Goal: Information Seeking & Learning: Find specific fact

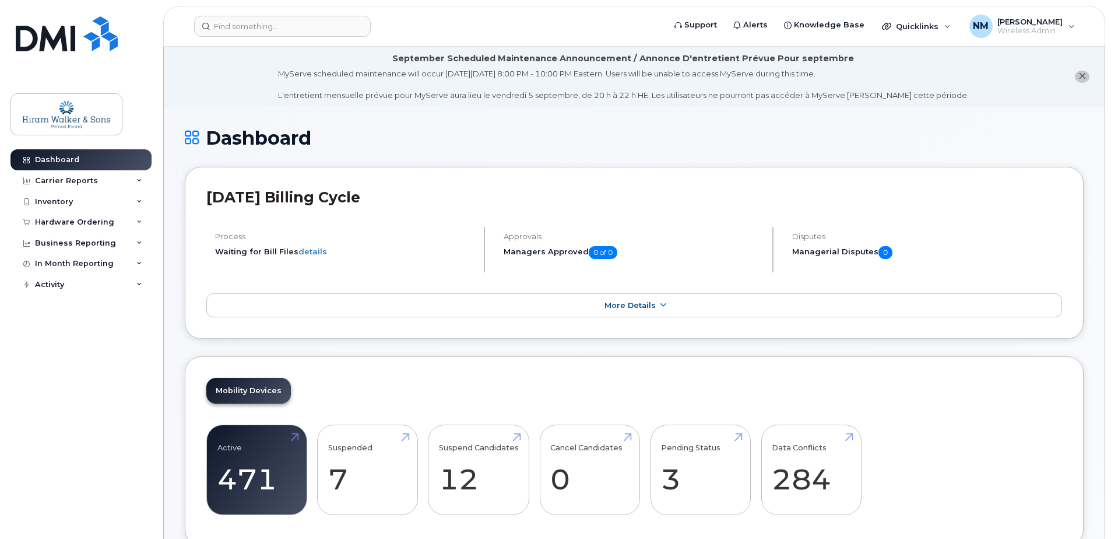
click at [139, 204] on icon at bounding box center [139, 202] width 6 height 6
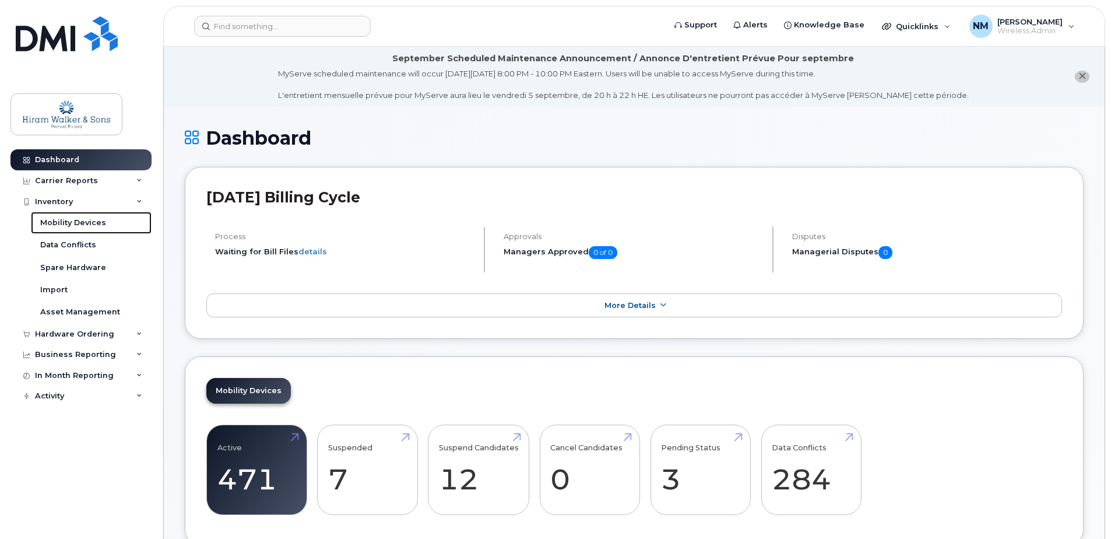
click at [99, 223] on div "Mobility Devices" at bounding box center [73, 222] width 66 height 10
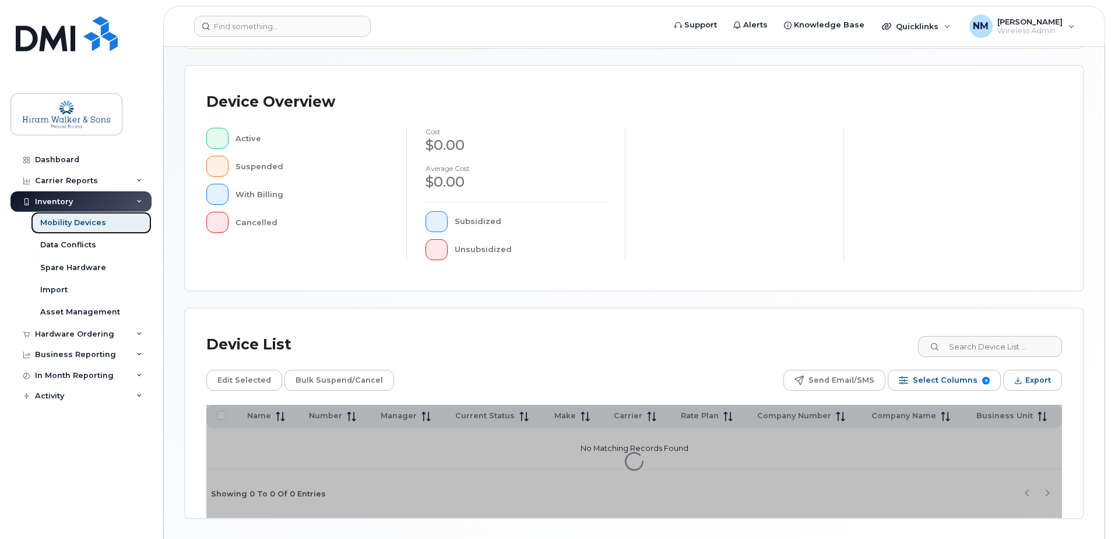
scroll to position [205, 0]
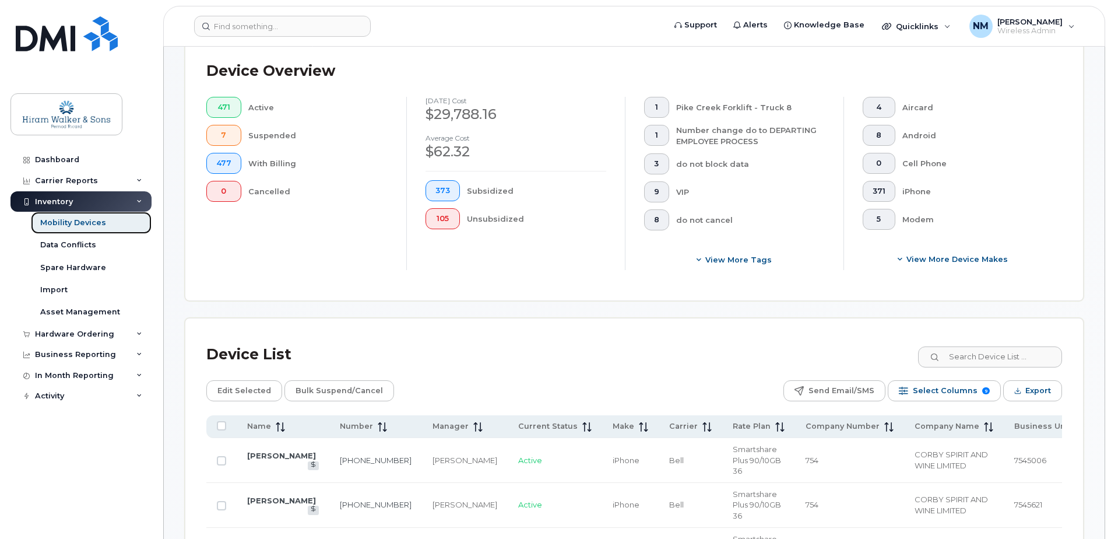
scroll to position [410, 0]
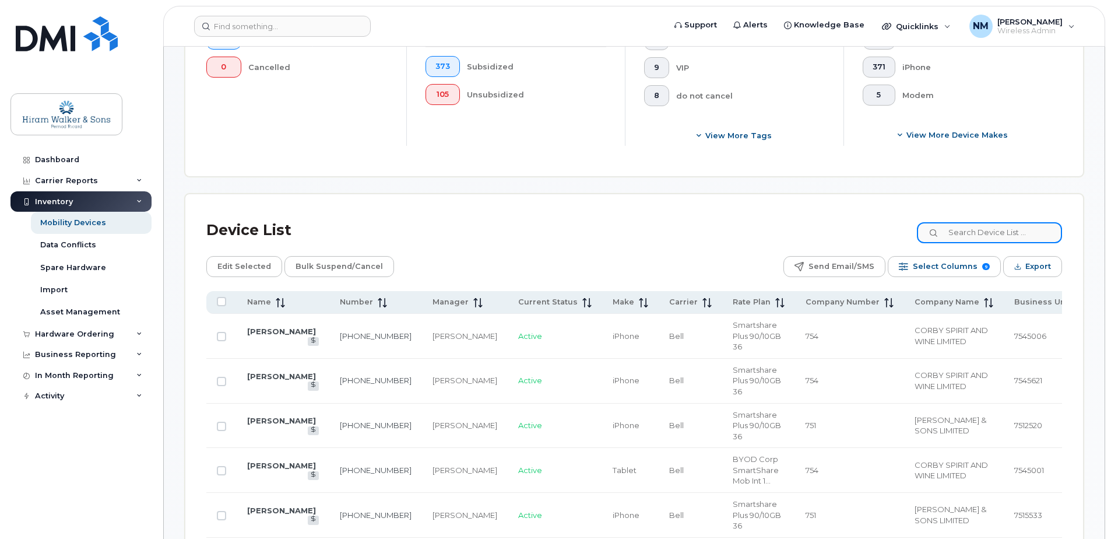
click at [973, 235] on input at bounding box center [989, 232] width 145 height 21
type input "[PERSON_NAME]"
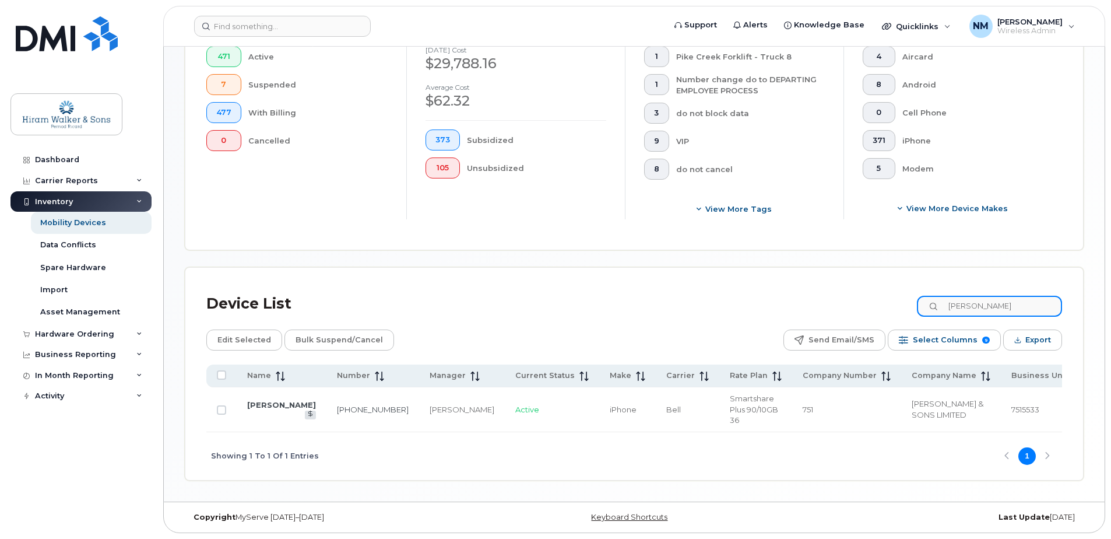
scroll to position [326, 0]
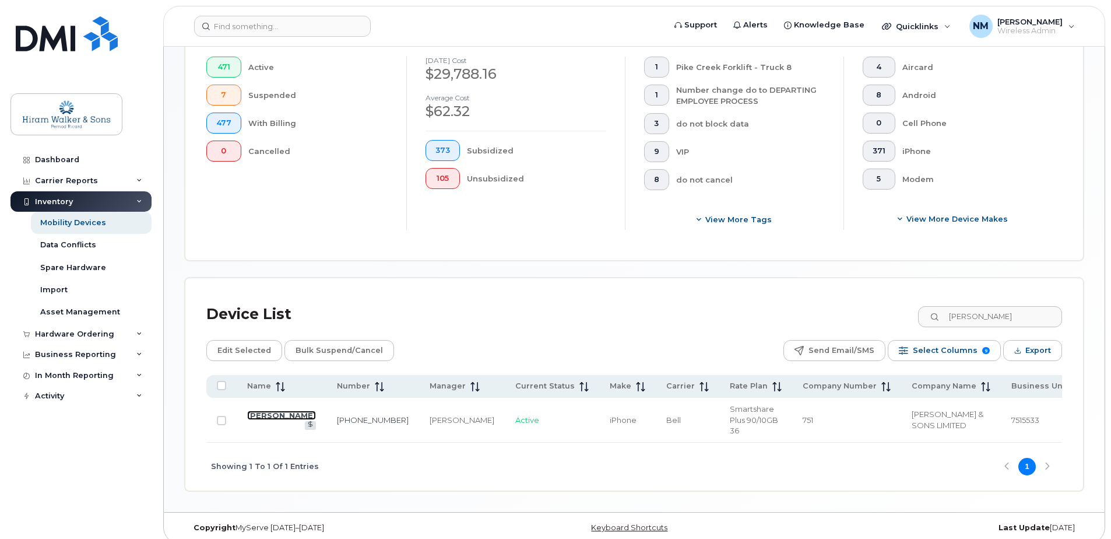
click at [251, 410] on link "[PERSON_NAME]" at bounding box center [281, 414] width 69 height 9
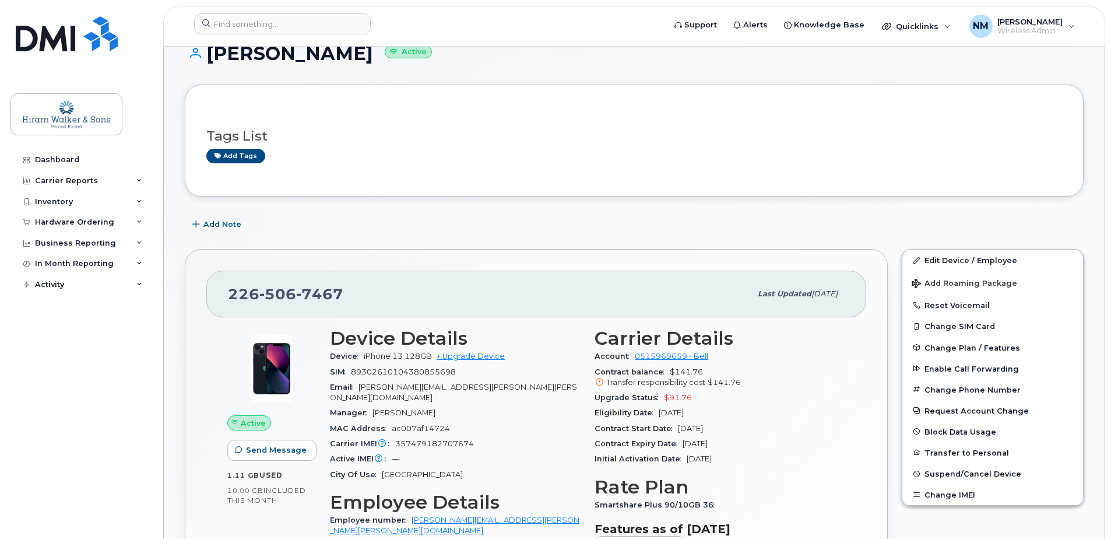
scroll to position [233, 0]
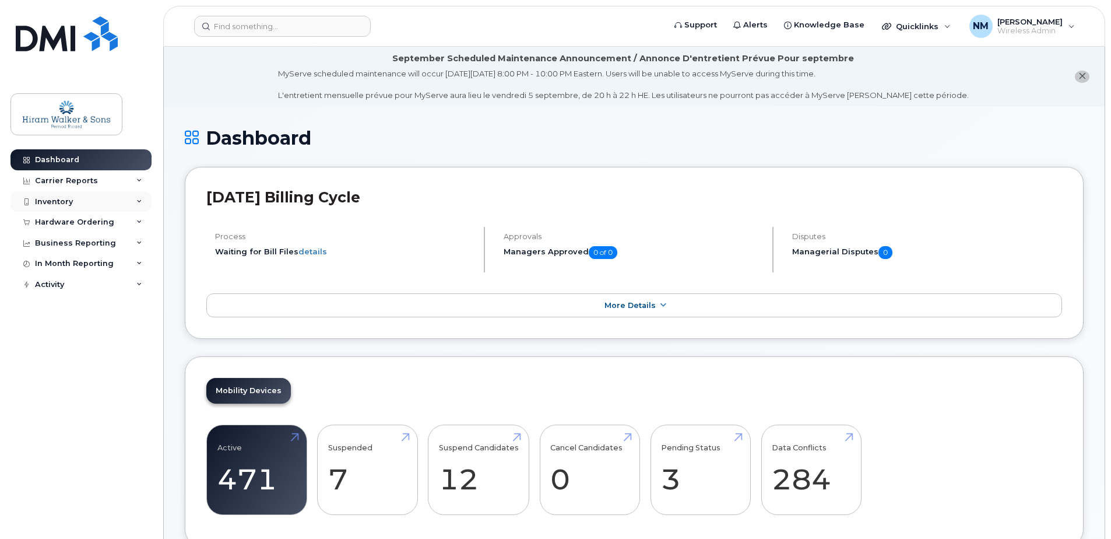
click at [138, 199] on icon at bounding box center [139, 202] width 6 height 6
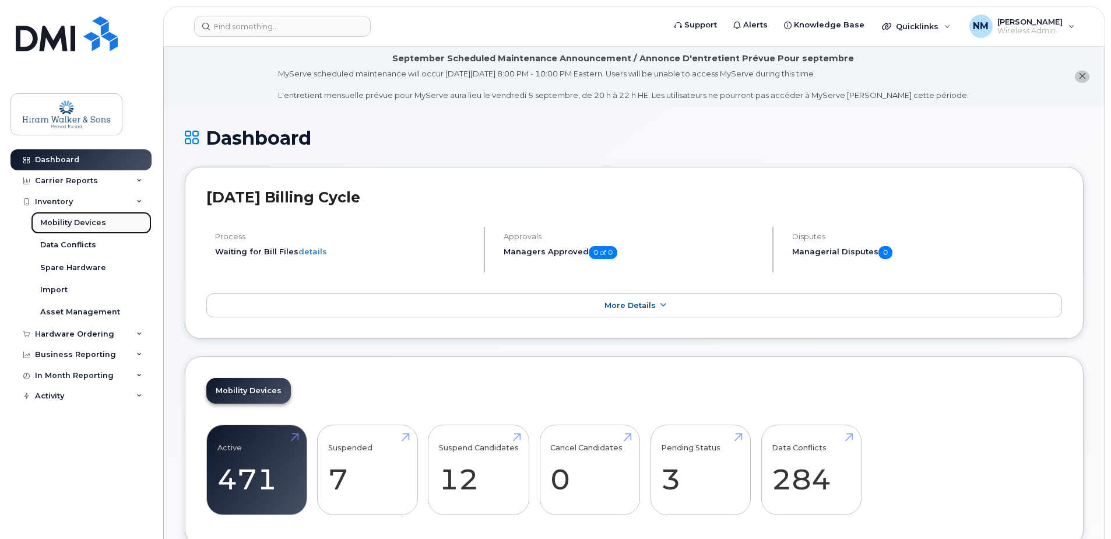
click at [72, 221] on div "Mobility Devices" at bounding box center [73, 222] width 66 height 10
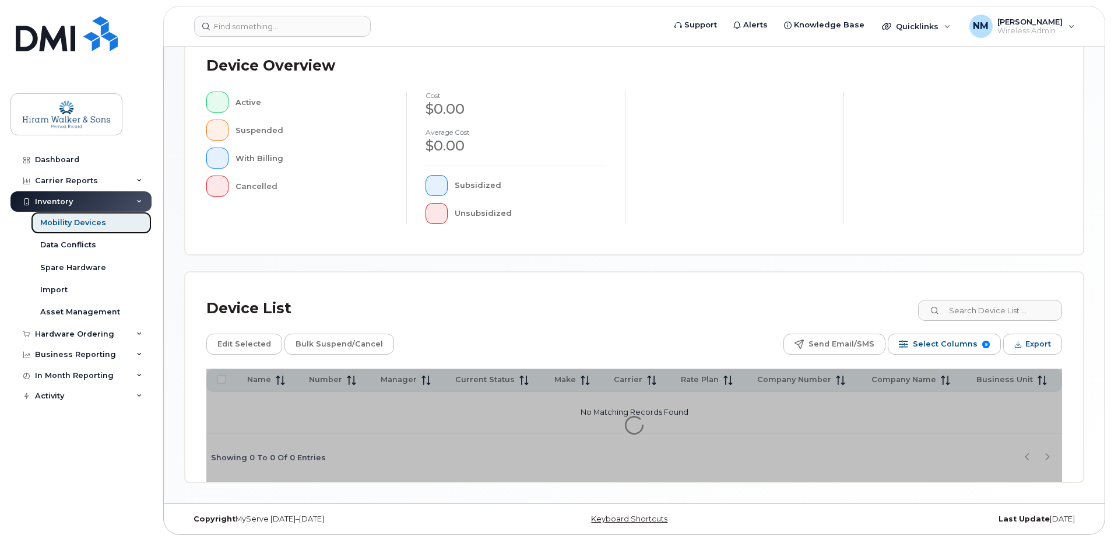
scroll to position [263, 0]
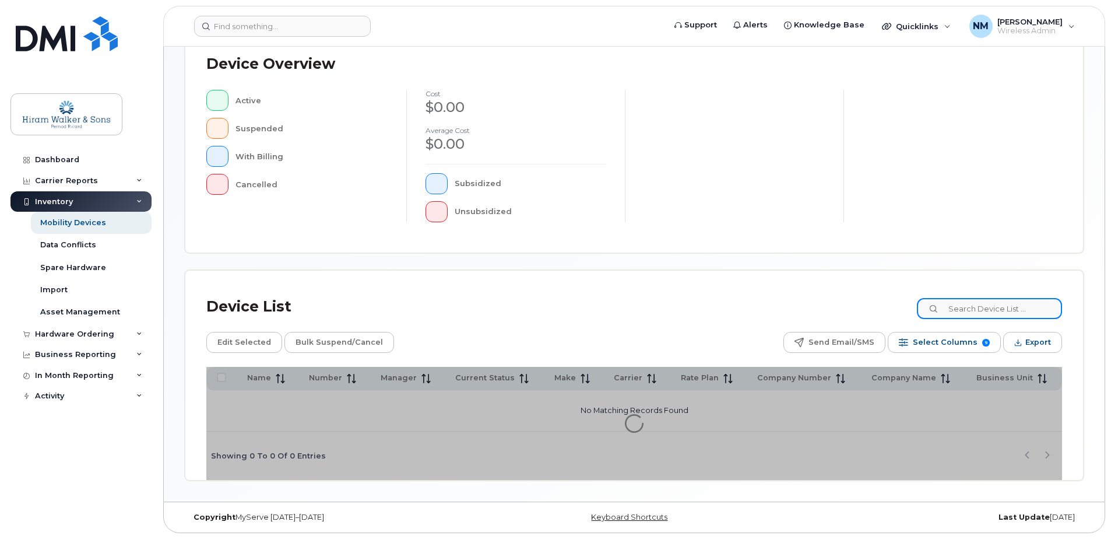
click at [990, 308] on input at bounding box center [989, 308] width 145 height 21
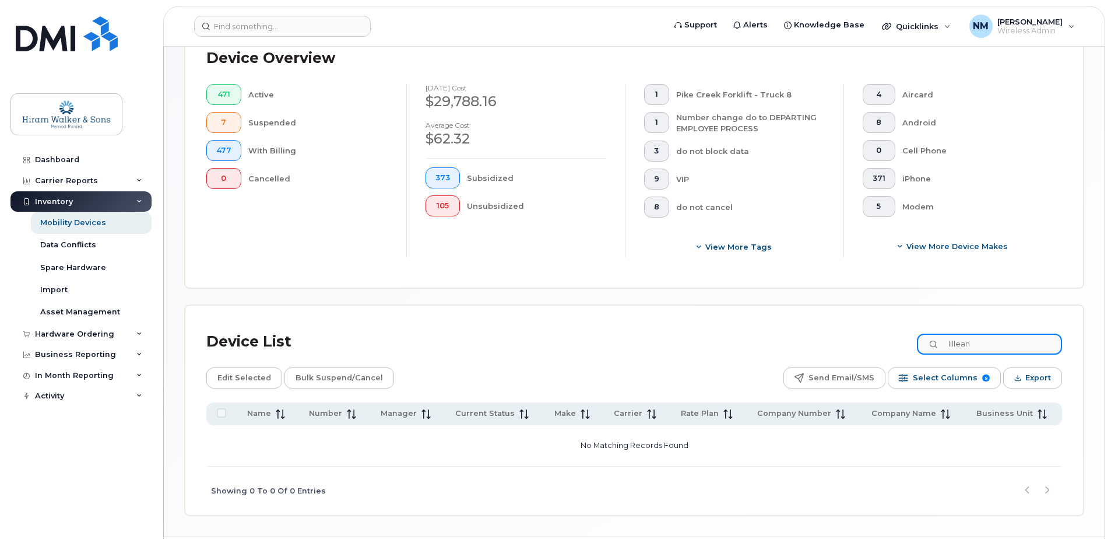
scroll to position [334, 0]
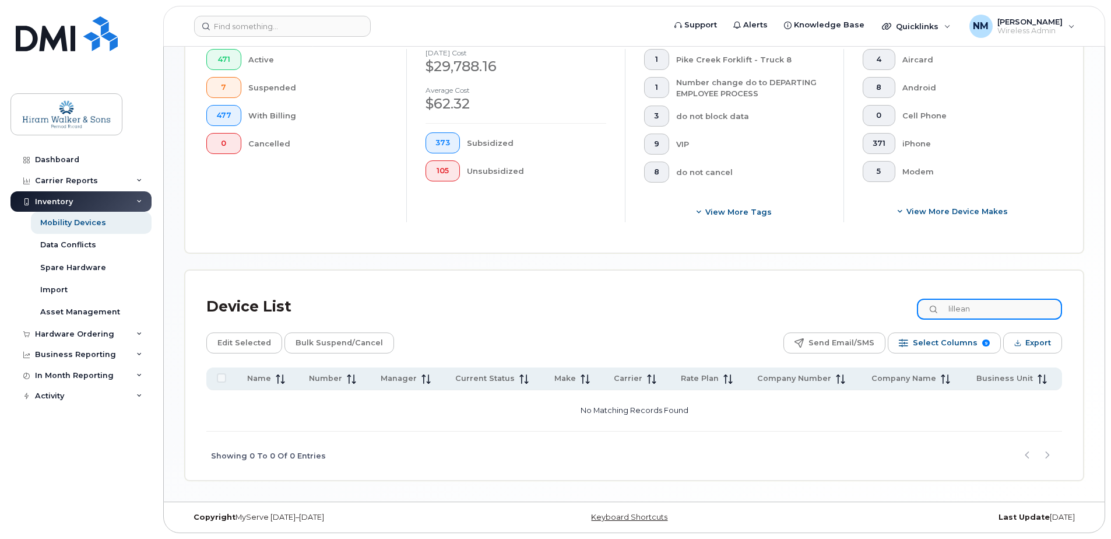
click at [885, 337] on div "Device List lillean Edit Selected Bulk Suspend/Cancel Send Email/SMS Select Col…" at bounding box center [634, 385] width 856 height 188
type input "[PERSON_NAME]"
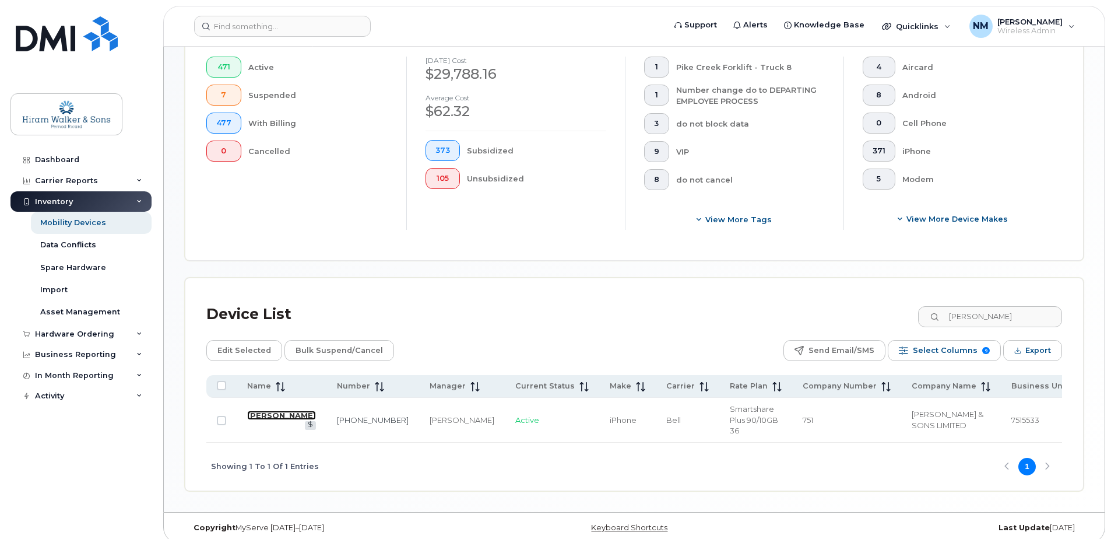
click at [255, 413] on link "[PERSON_NAME]" at bounding box center [281, 414] width 69 height 9
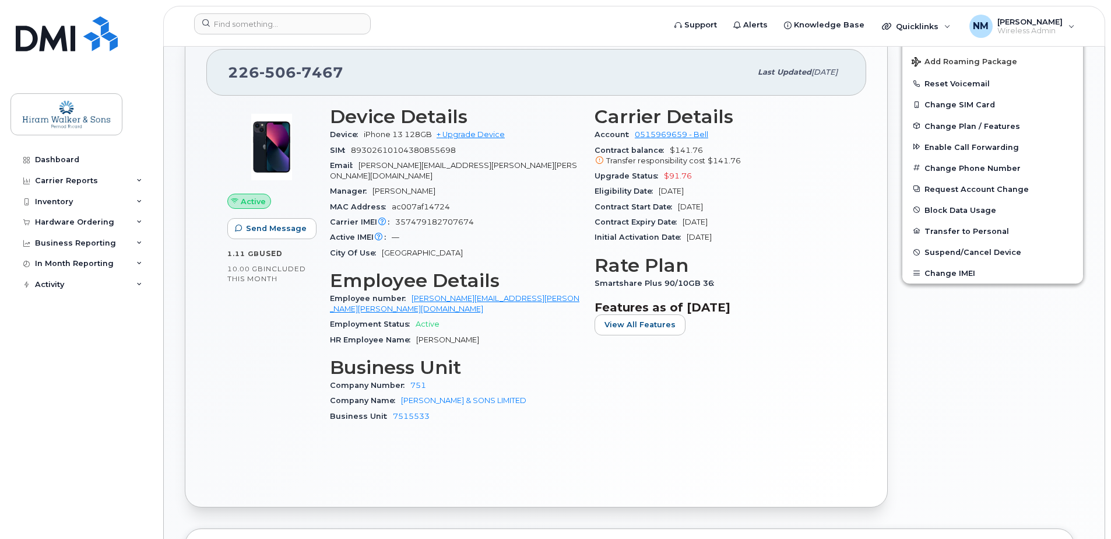
scroll to position [408, 0]
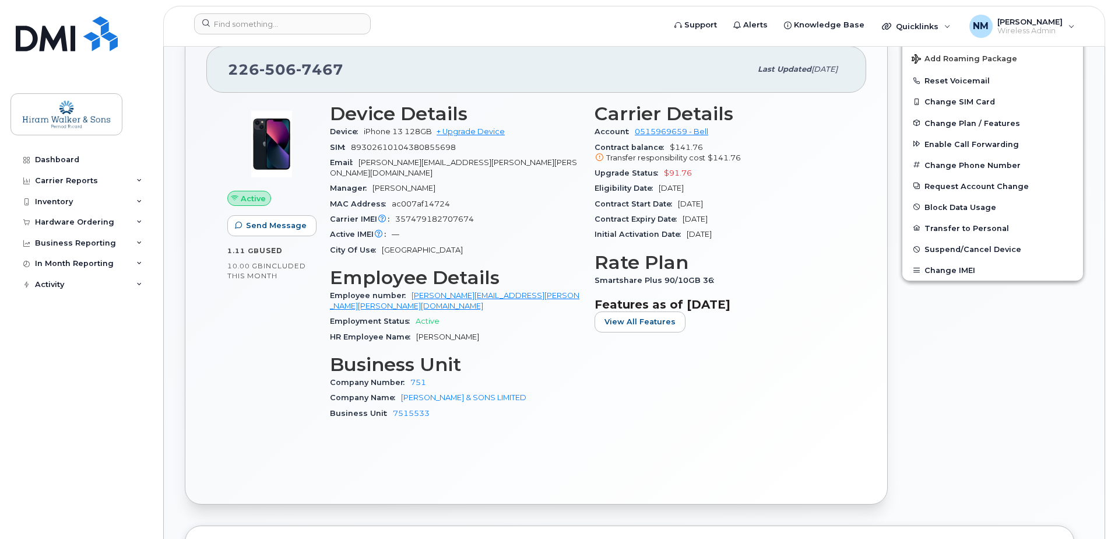
drag, startPoint x: 658, startPoint y: 188, endPoint x: 780, endPoint y: 178, distance: 122.2
click at [779, 179] on section "Carrier Details Account 0515969659 - Bell Contract balance $141.76 Transfer res…" at bounding box center [720, 172] width 251 height 139
drag, startPoint x: 780, startPoint y: 178, endPoint x: 707, endPoint y: 189, distance: 73.7
click at [684, 189] on span "Dec 16, 2025" at bounding box center [671, 188] width 25 height 9
copy span "Dec 16, 2025"
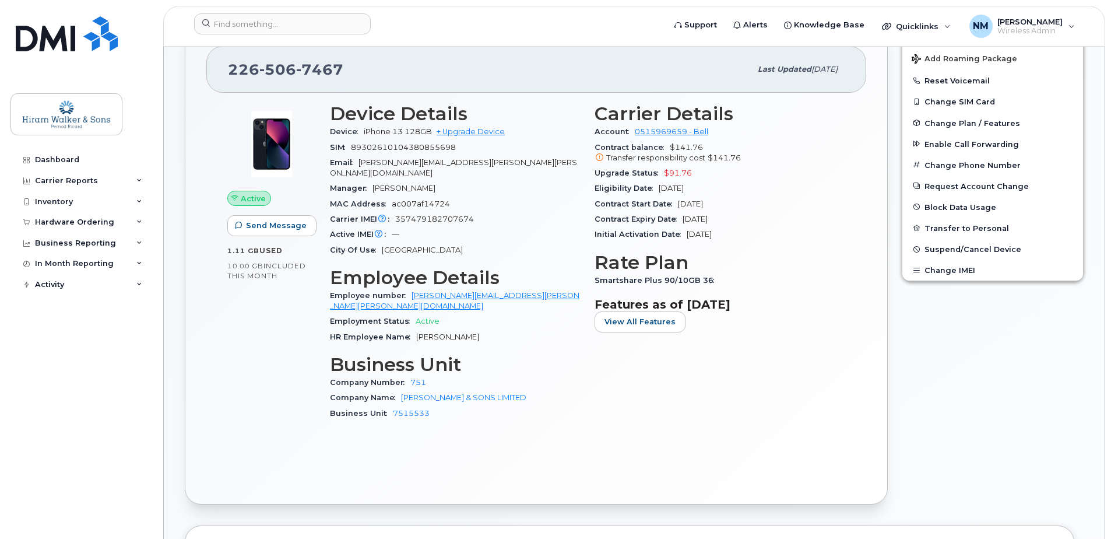
drag, startPoint x: 718, startPoint y: 182, endPoint x: 657, endPoint y: 185, distance: 60.7
click at [657, 185] on div "Eligibility Date Dec 16, 2025" at bounding box center [720, 188] width 251 height 15
